Goal: Find specific page/section: Find specific page/section

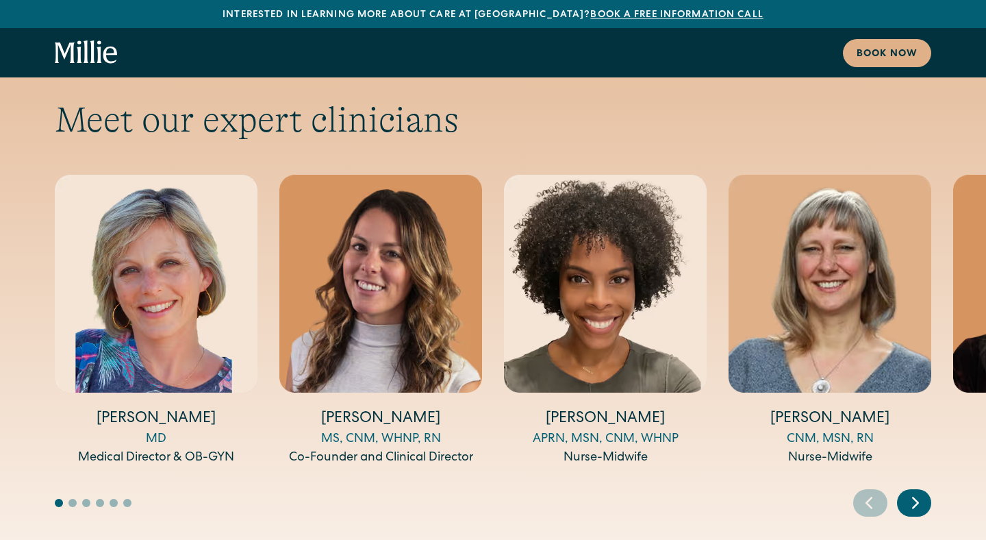
scroll to position [4533, 0]
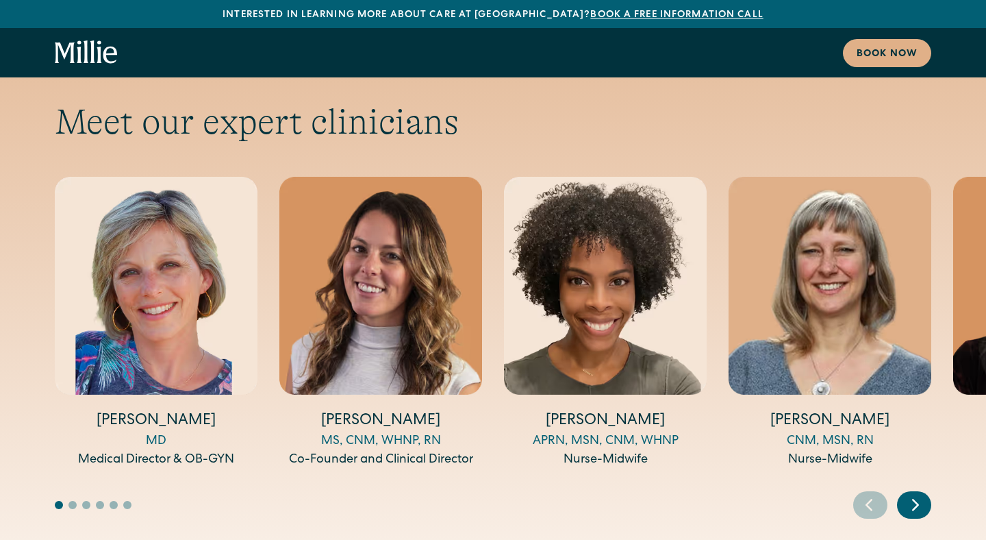
click at [922, 494] on icon "Next slide" at bounding box center [916, 504] width 21 height 21
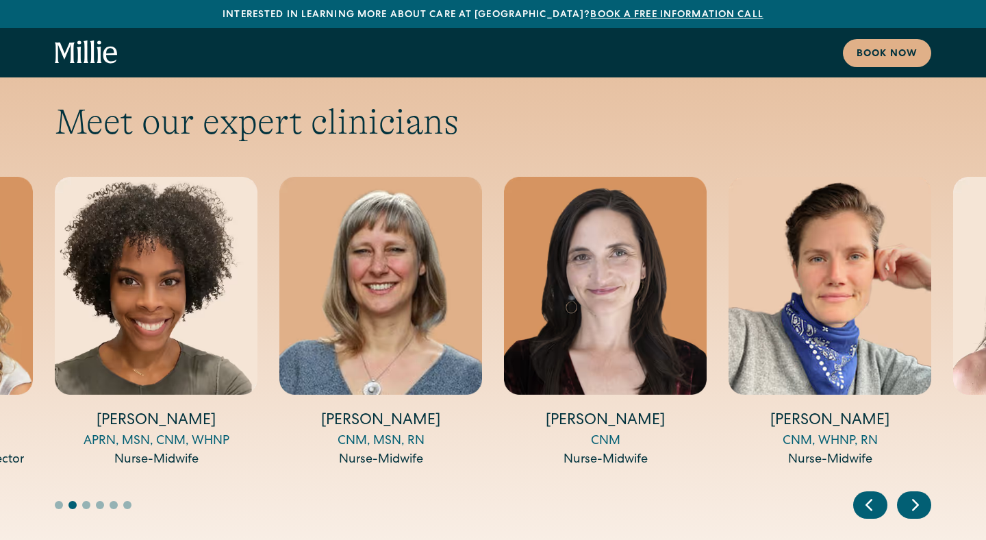
click at [923, 494] on icon "Next slide" at bounding box center [916, 504] width 21 height 21
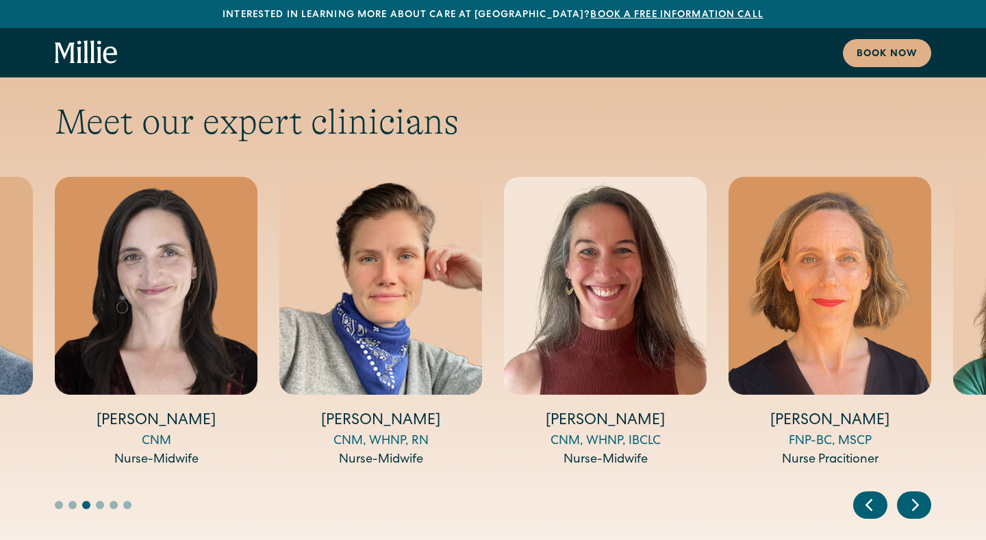
click at [925, 494] on icon "Next slide" at bounding box center [916, 504] width 21 height 21
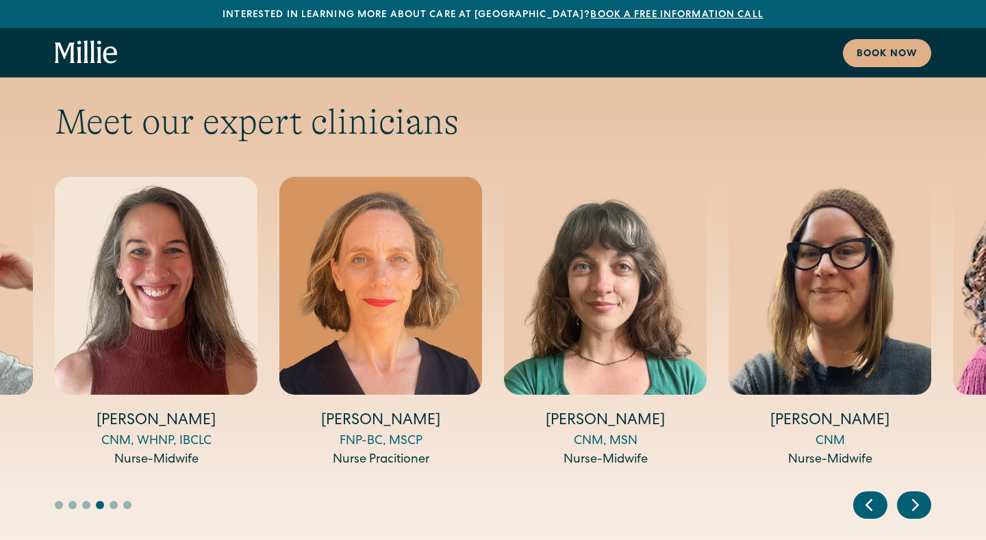
click at [925, 494] on icon "Next slide" at bounding box center [916, 504] width 21 height 21
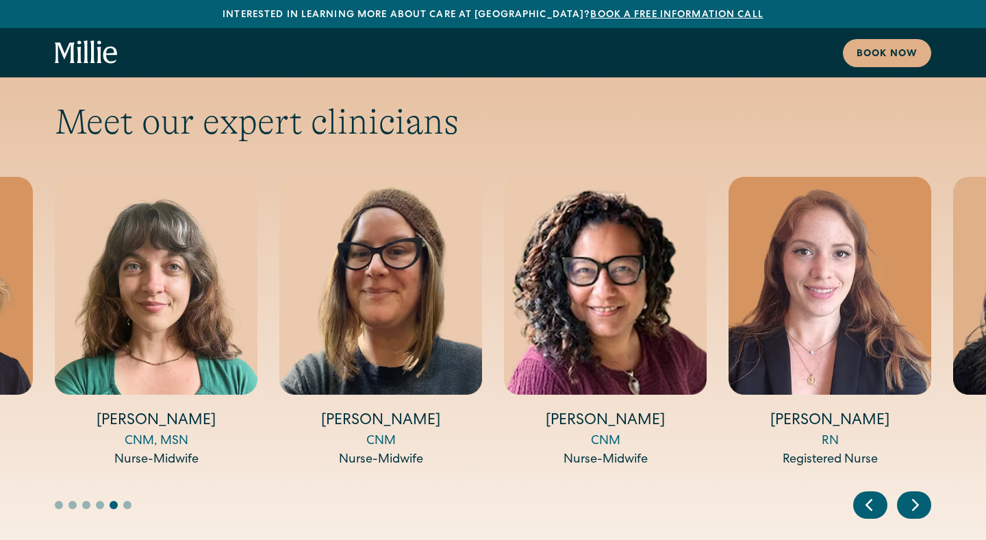
click at [926, 491] on div "Next slide" at bounding box center [914, 504] width 34 height 27
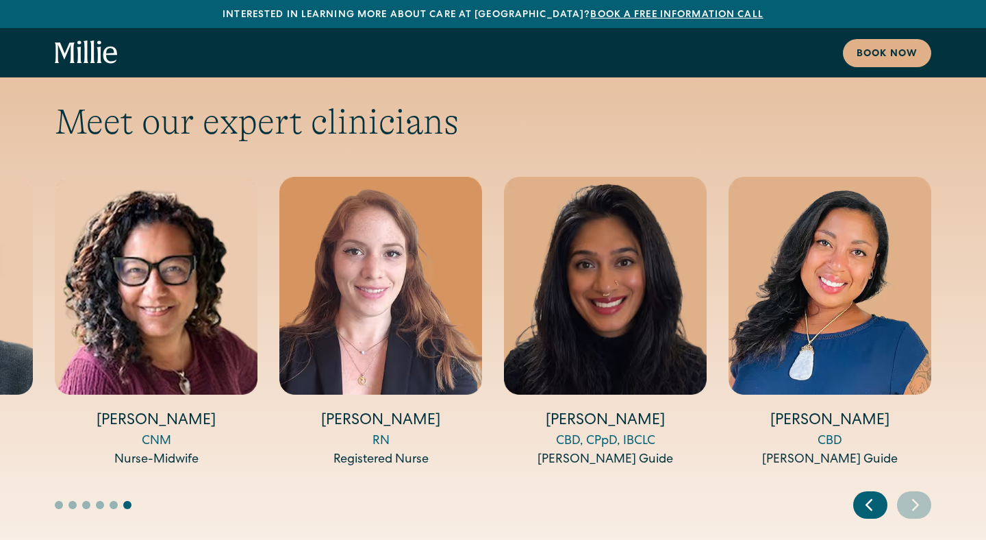
click at [927, 491] on div "Next slide" at bounding box center [914, 504] width 34 height 27
click at [902, 491] on div "Next slide" at bounding box center [914, 504] width 34 height 27
